Goal: Task Accomplishment & Management: Manage account settings

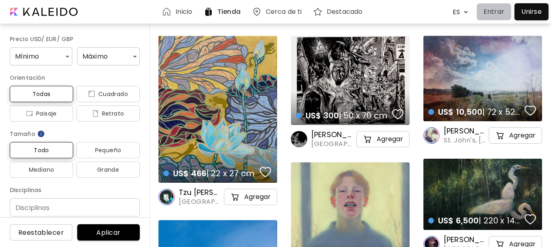
click at [494, 10] on p "Entrar" at bounding box center [493, 12] width 21 height 10
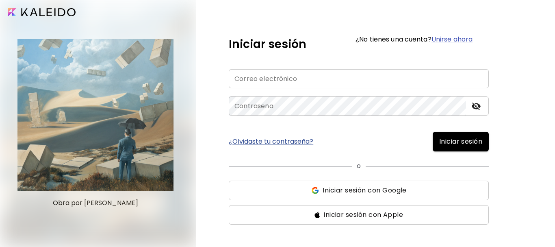
type input "**********"
click at [470, 137] on span "Iniciar sesión" at bounding box center [460, 141] width 43 height 10
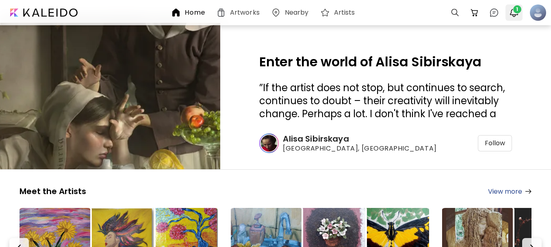
click at [513, 14] on img "button" at bounding box center [514, 13] width 10 height 10
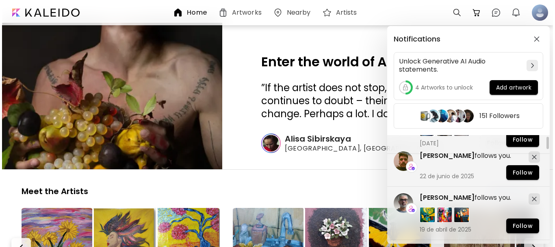
scroll to position [41, 0]
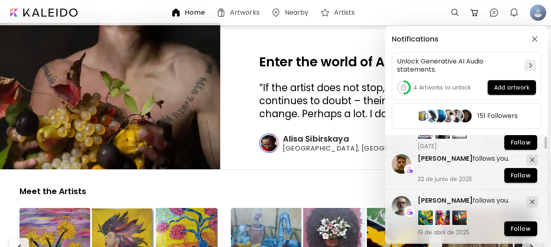
click at [541, 15] on div "Notifications Unlock Generative AI Audio statements. 4 Artworks to unlock Add a…" at bounding box center [275, 123] width 551 height 247
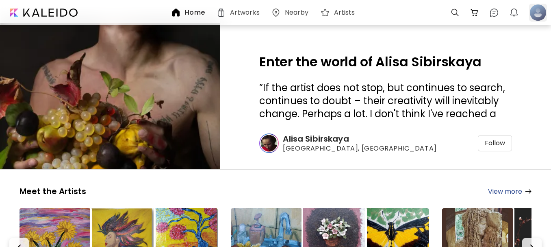
click at [533, 13] on div at bounding box center [538, 13] width 18 height 18
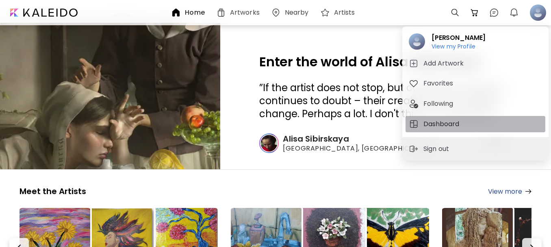
click at [435, 125] on h5 "Dashboard" at bounding box center [442, 124] width 38 height 10
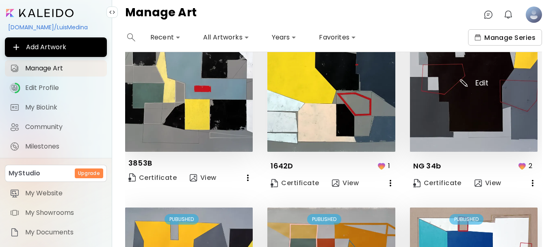
scroll to position [40, 0]
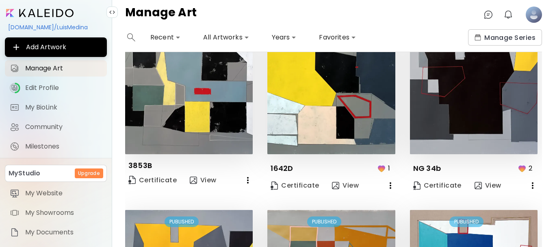
click at [533, 15] on image at bounding box center [534, 14] width 16 height 16
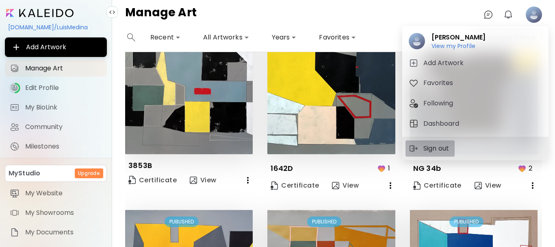
click at [431, 149] on p "Sign out" at bounding box center [437, 148] width 28 height 10
